Goal: Find specific page/section: Find specific page/section

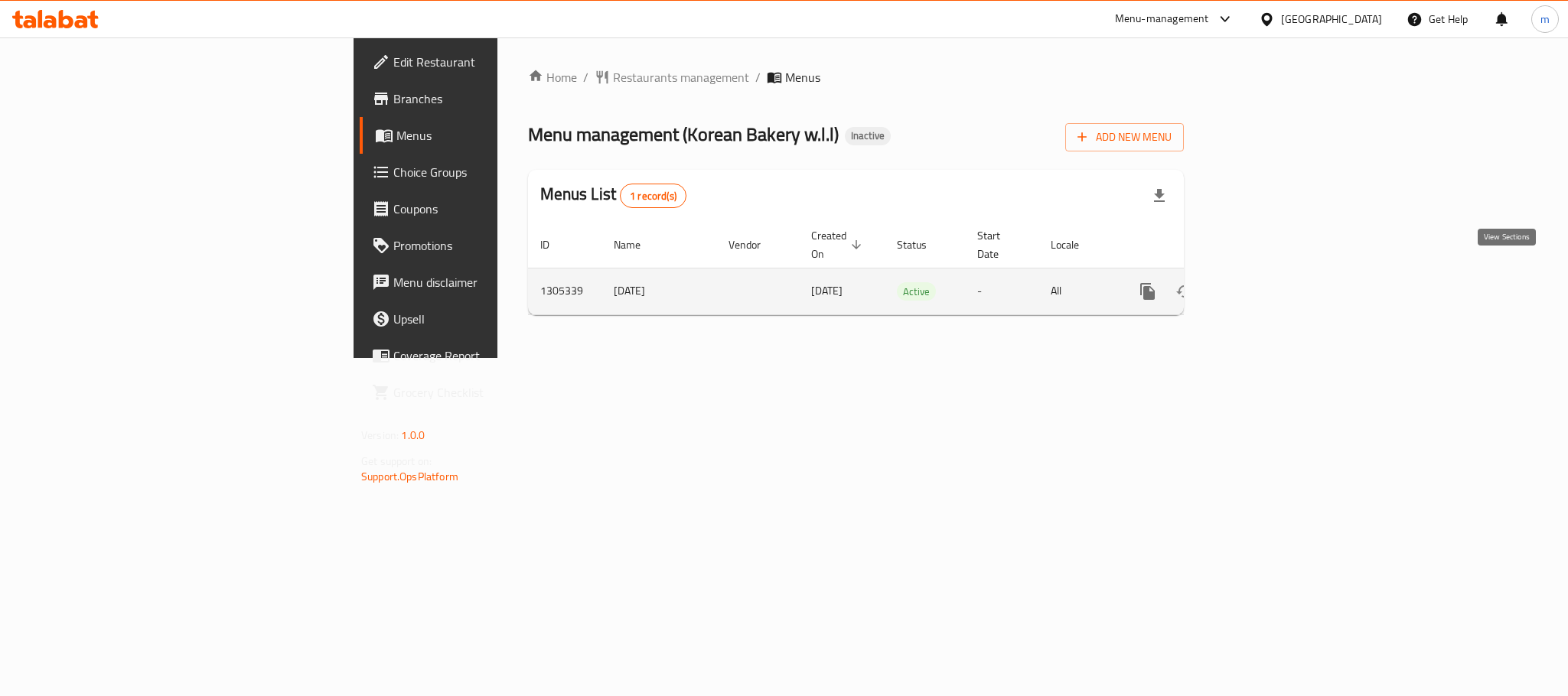
click at [1267, 282] on icon "enhanced table" at bounding box center [1258, 291] width 18 height 18
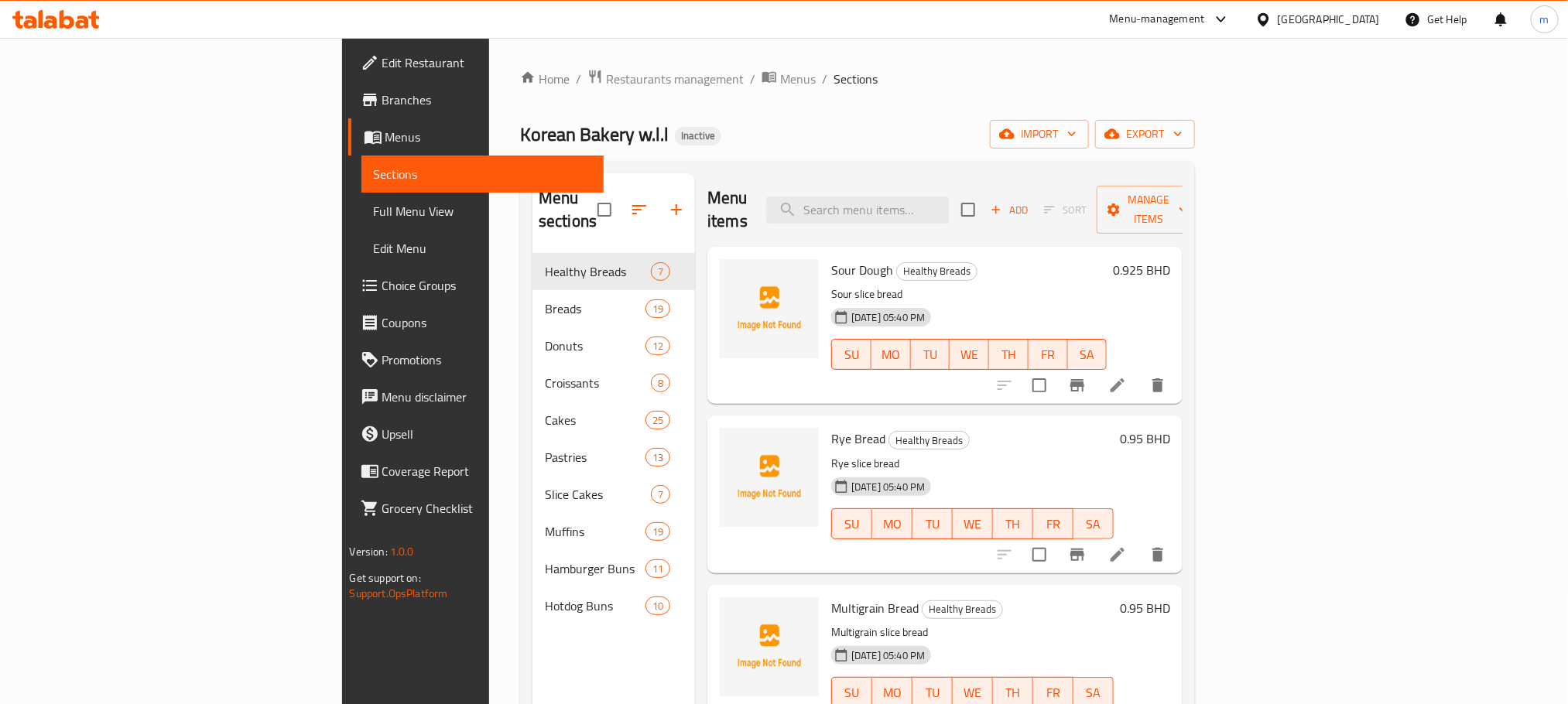
click at [374, 207] on span "Full Menu View" at bounding box center [482, 212] width 217 height 18
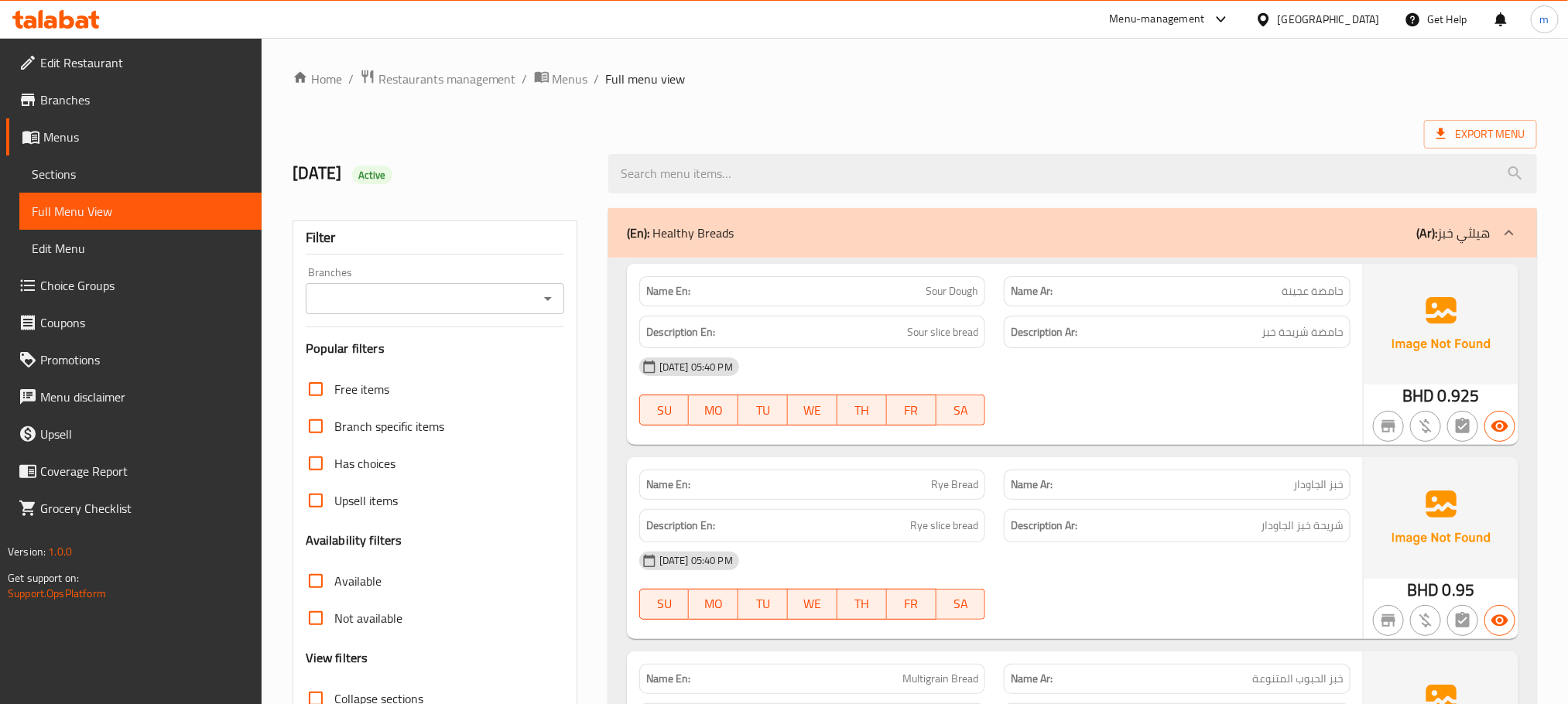
scroll to position [116, 0]
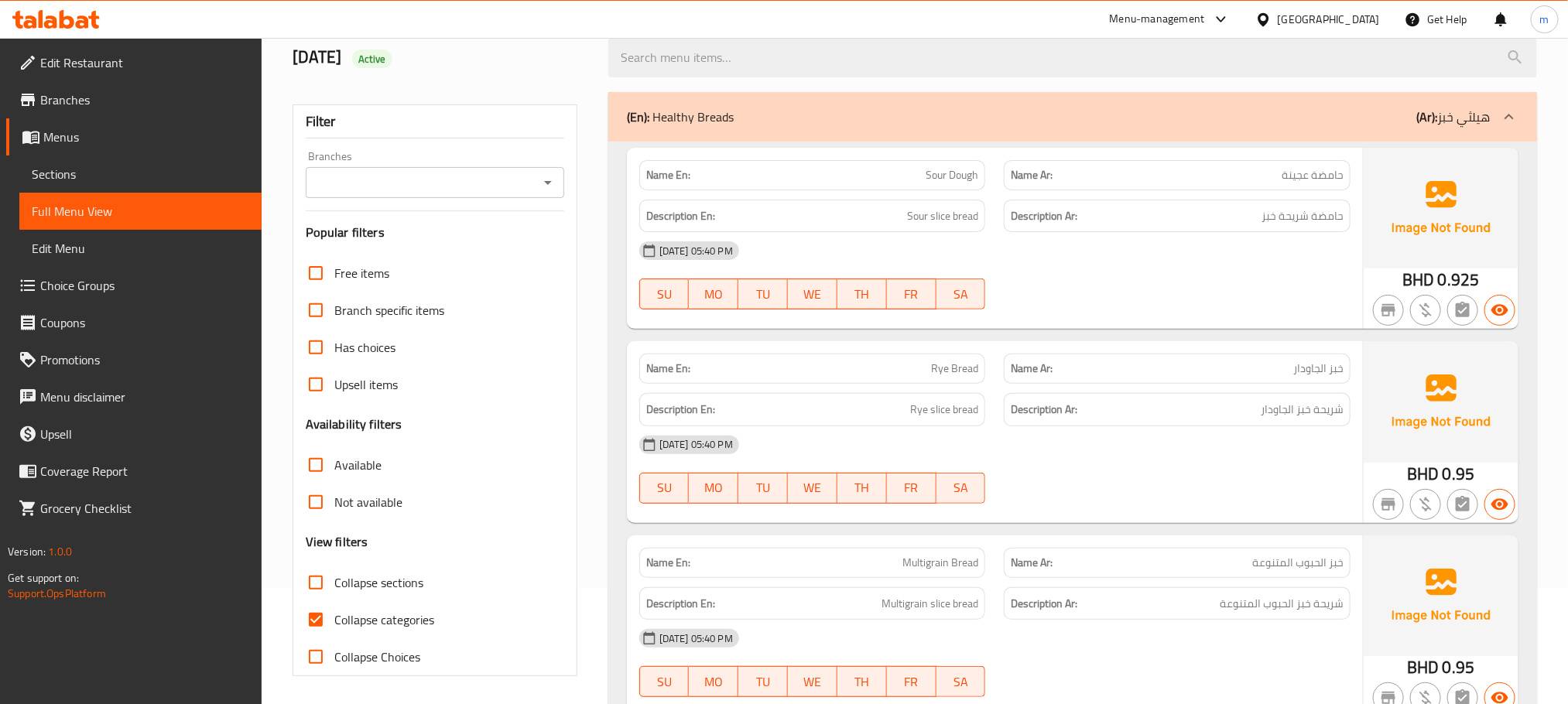
click at [358, 622] on span "Collapse categories" at bounding box center [385, 620] width 100 height 18
click at [335, 622] on input "Collapse categories" at bounding box center [316, 620] width 37 height 37
checkbox input "false"
click at [362, 588] on span "Collapse sections" at bounding box center [379, 582] width 89 height 18
click at [335, 588] on input "Collapse sections" at bounding box center [316, 582] width 37 height 37
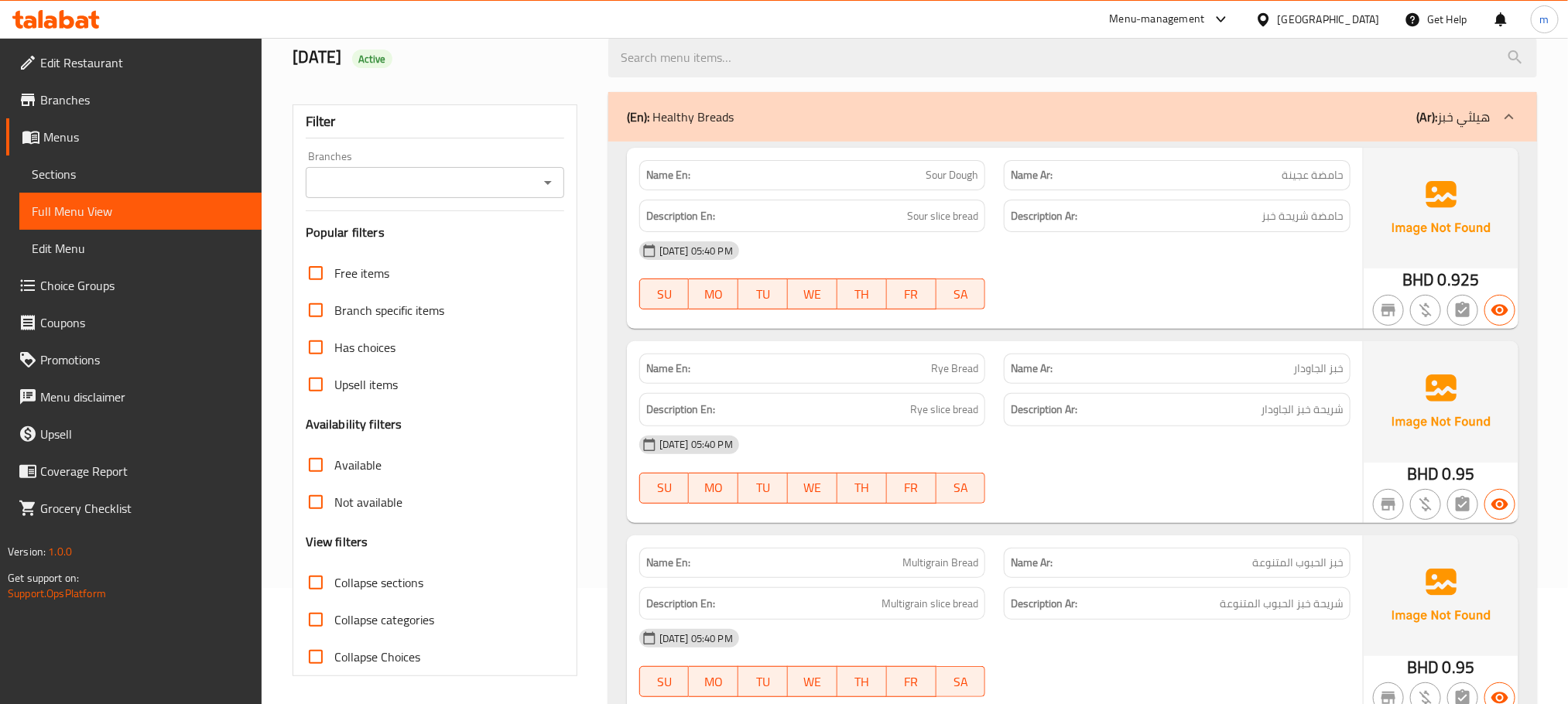
checkbox input "true"
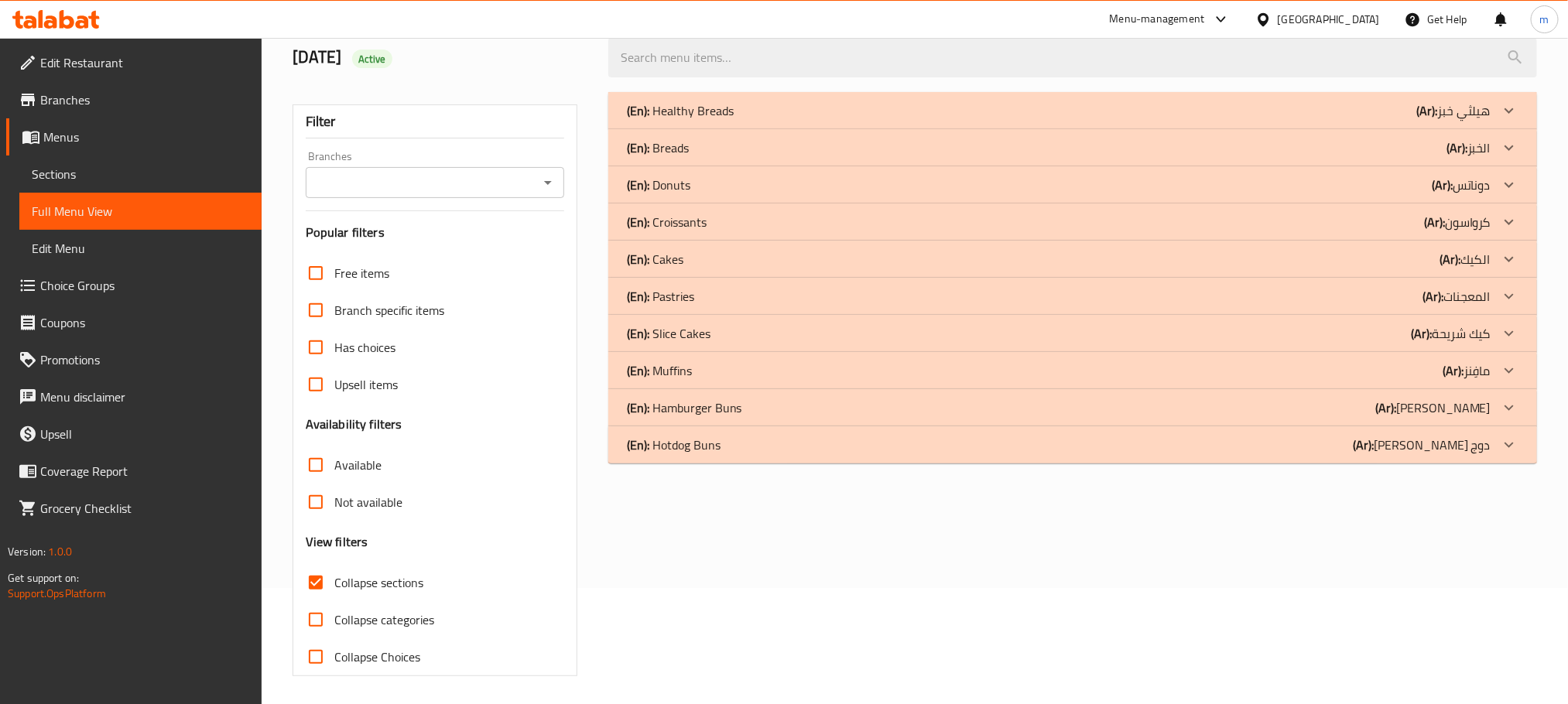
click at [702, 120] on div "(En): Breads (Ar): الخبز" at bounding box center [1059, 111] width 864 height 18
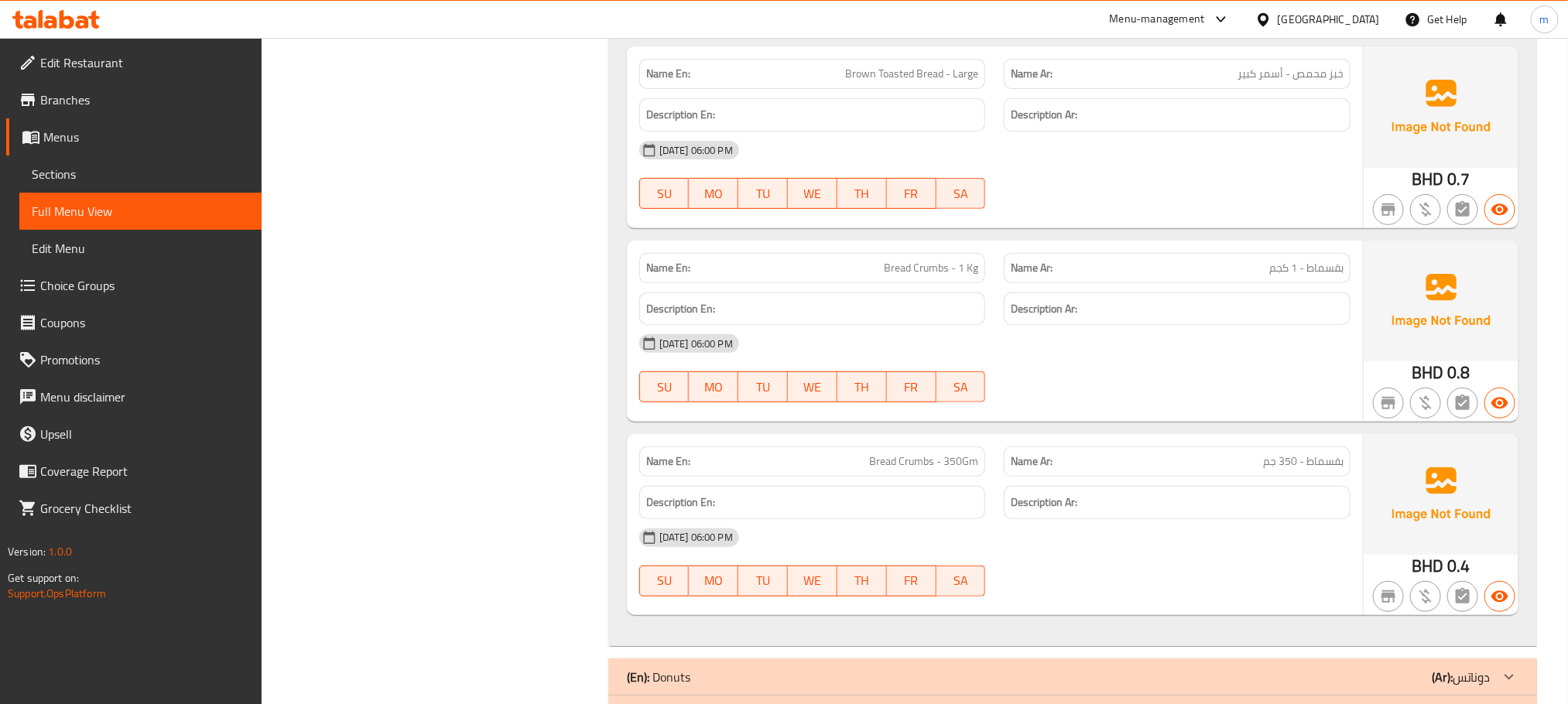
scroll to position [3663, 0]
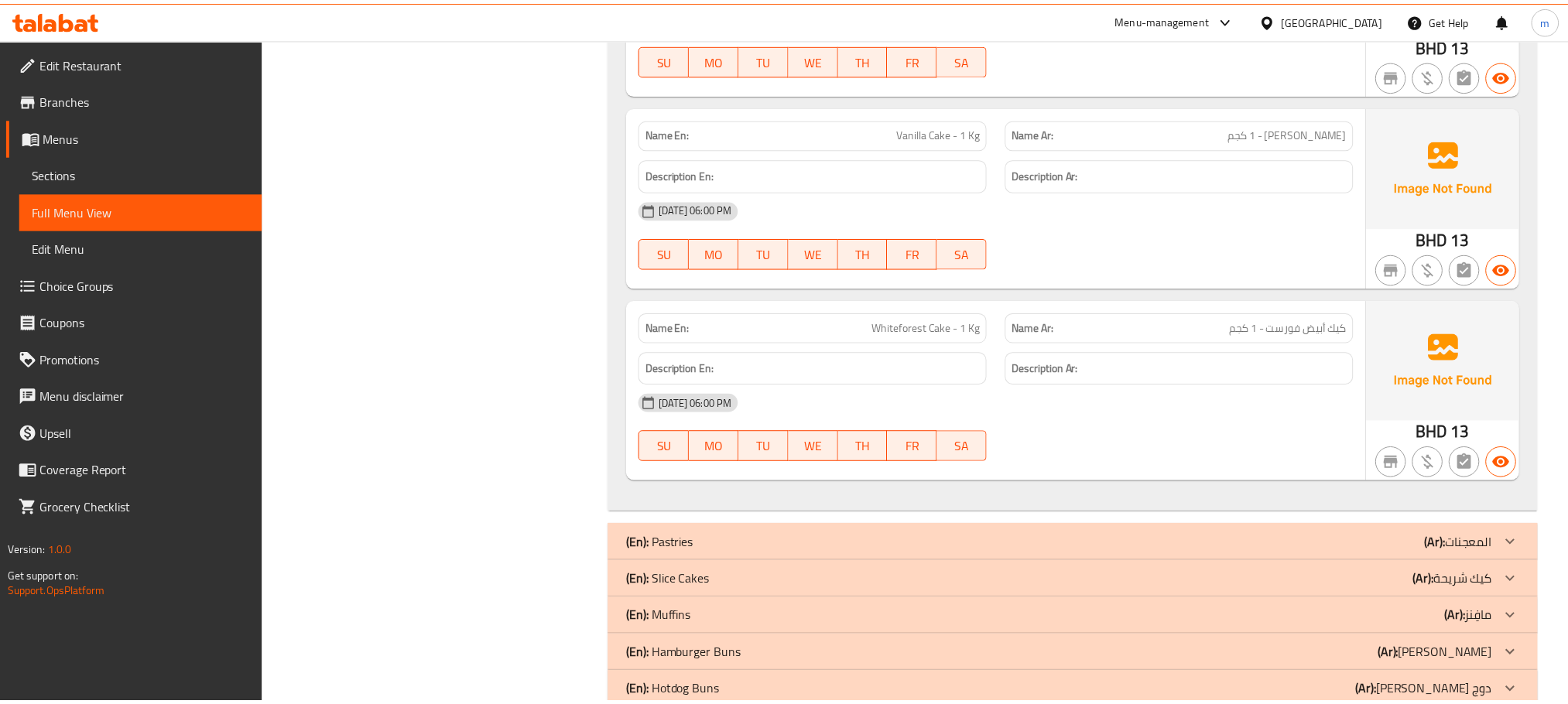
scroll to position [0, 0]
